Goal: Information Seeking & Learning: Learn about a topic

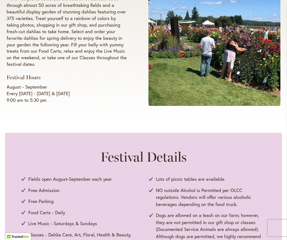
scroll to position [160, 0]
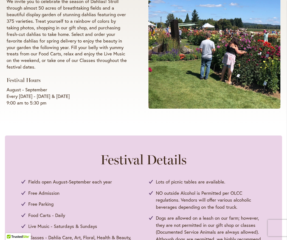
click at [209, 69] on span at bounding box center [215, 26] width 132 height 165
click at [237, 66] on span at bounding box center [215, 26] width 132 height 165
click at [236, 69] on span at bounding box center [215, 26] width 132 height 165
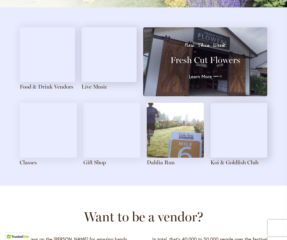
scroll to position [645, 0]
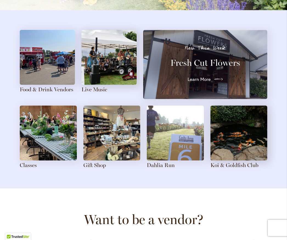
click at [204, 83] on span "Learn More" at bounding box center [199, 79] width 23 height 7
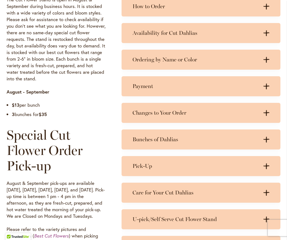
scroll to position [343, 0]
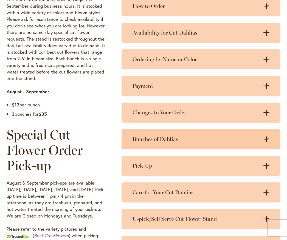
click at [162, 143] on h3 "Bunches of Dahlias" at bounding box center [196, 139] width 126 height 7
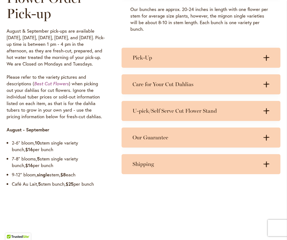
scroll to position [495, 0]
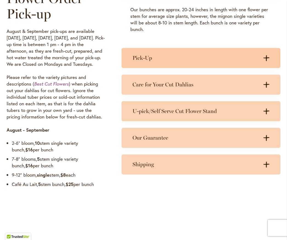
click at [143, 55] on h3 "Pick-Up" at bounding box center [196, 58] width 126 height 7
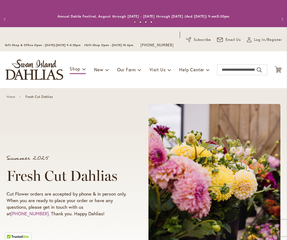
scroll to position [0, 0]
